Goal: Task Accomplishment & Management: Manage account settings

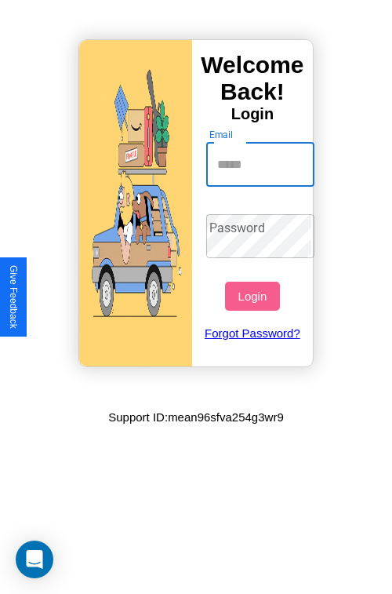
click at [262, 164] on input "Email" at bounding box center [260, 165] width 109 height 44
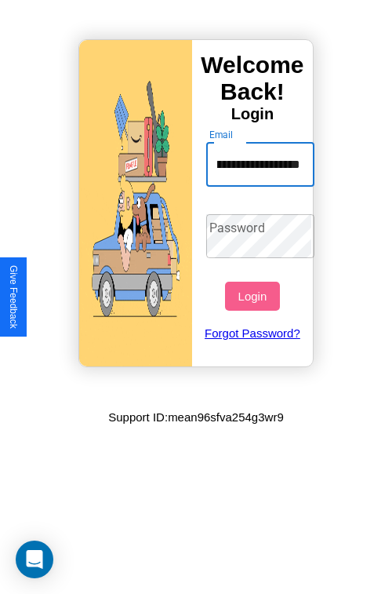
scroll to position [0, 122]
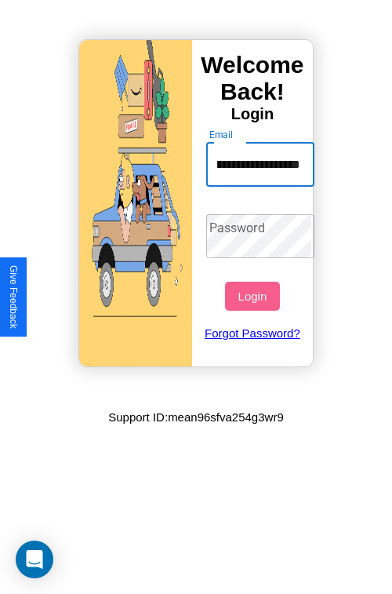
type input "**********"
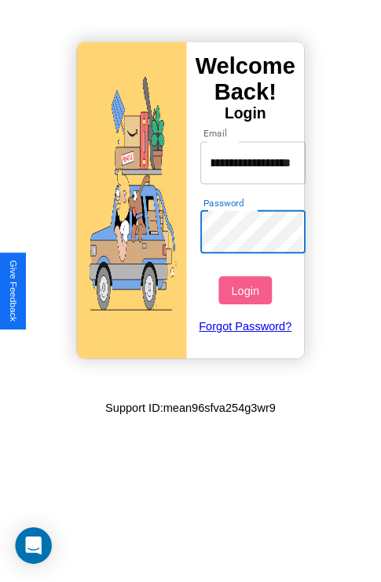
scroll to position [0, 0]
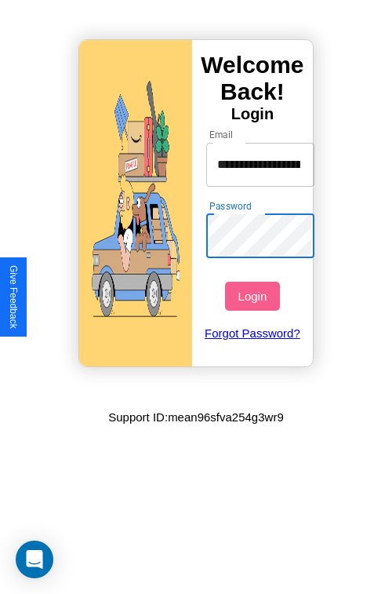
click at [254, 296] on button "Login" at bounding box center [252, 296] width 54 height 29
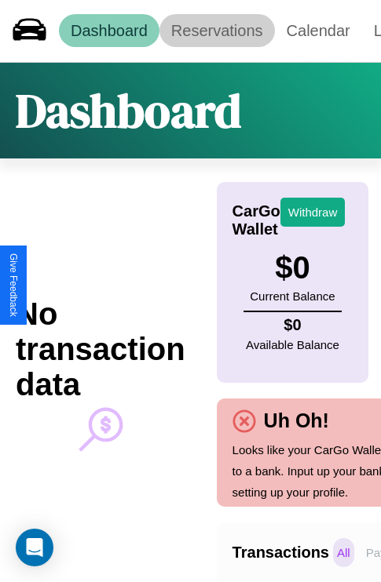
click at [217, 31] on link "Reservations" at bounding box center [216, 30] width 115 height 33
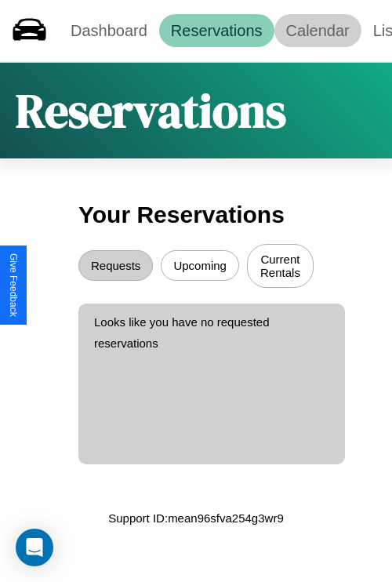
click at [318, 31] on link "Calendar" at bounding box center [318, 30] width 87 height 33
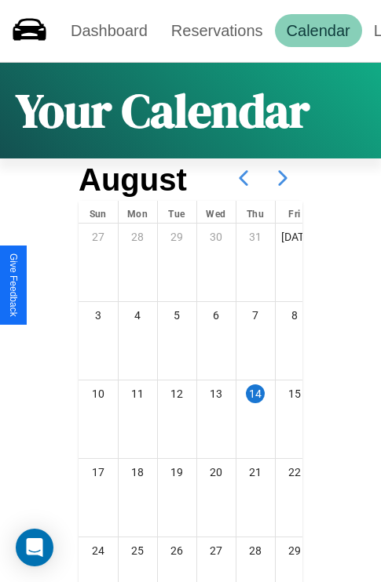
click at [282, 178] on icon at bounding box center [282, 177] width 39 height 39
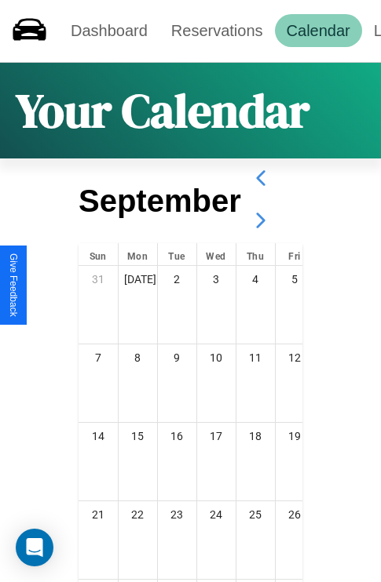
click at [260, 220] on icon at bounding box center [260, 220] width 39 height 39
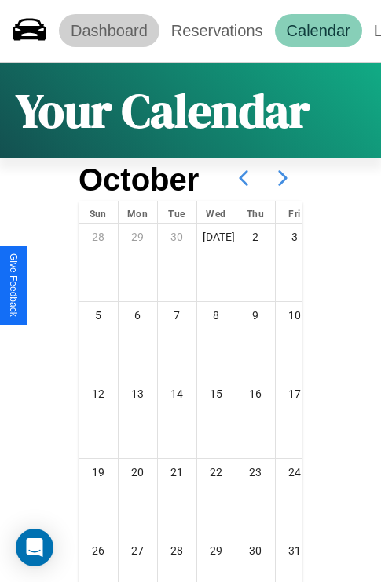
click at [108, 31] on link "Dashboard" at bounding box center [109, 30] width 100 height 33
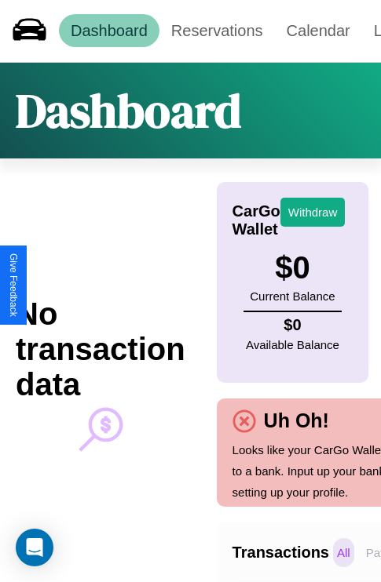
scroll to position [0, 115]
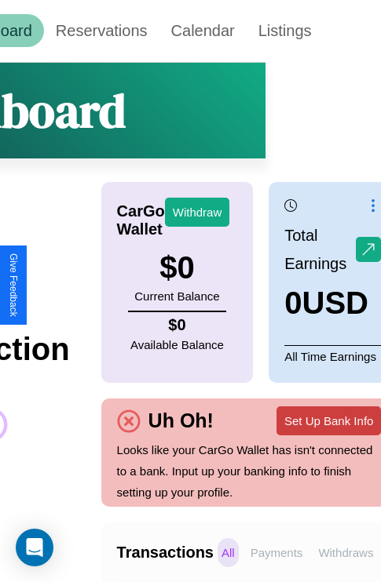
click at [328, 421] on button "Set Up Bank Info" at bounding box center [328, 420] width 104 height 29
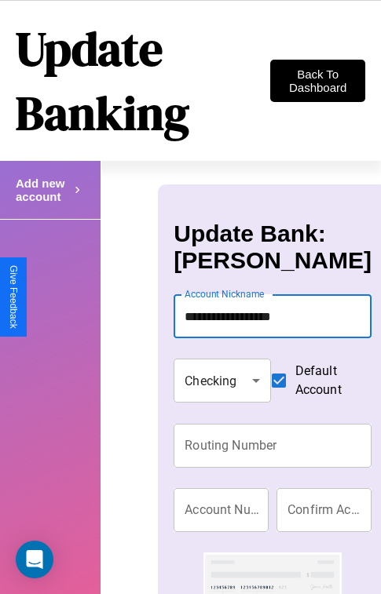
type input "**********"
